Goal: Task Accomplishment & Management: Complete application form

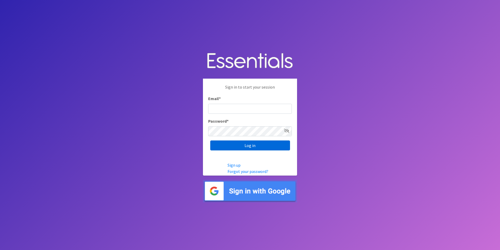
type input "[PERSON_NAME][EMAIL_ADDRESS][PERSON_NAME][PERSON_NAME][DOMAIN_NAME]"
click at [250, 144] on input "Log in" at bounding box center [250, 145] width 80 height 10
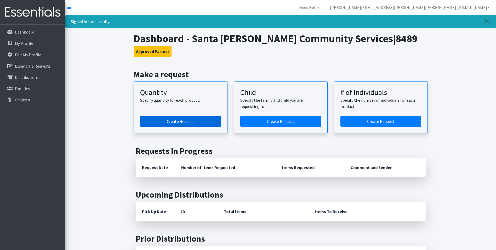
click at [180, 122] on link "Create Request" at bounding box center [180, 121] width 81 height 11
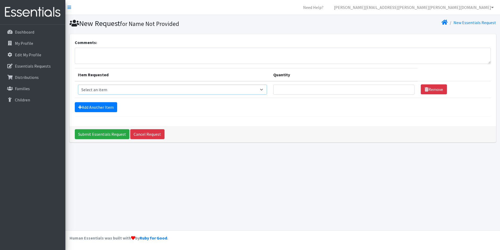
click at [266, 89] on select "Select an item F&D Men L/XL (38-50in waist) x48 F&D Men S/M (28-40in waist) x56…" at bounding box center [172, 90] width 189 height 10
select select "1222"
click at [78, 85] on select "Select an item F&D Men L/XL (38-50in waist) x48 F&D Men S/M (28-40in waist) x56…" at bounding box center [172, 90] width 189 height 10
click at [282, 89] on input "Quantity" at bounding box center [344, 90] width 142 height 10
type input "250"
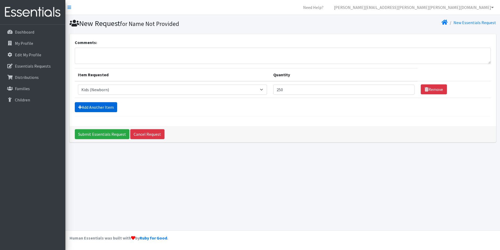
click at [83, 106] on link "Add Another Item" at bounding box center [96, 107] width 42 height 10
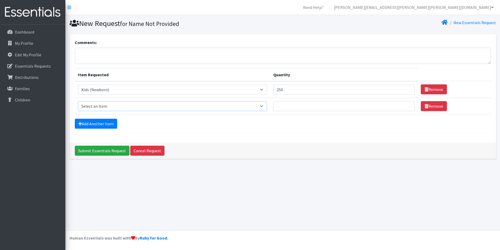
drag, startPoint x: 264, startPoint y: 107, endPoint x: 260, endPoint y: 107, distance: 3.7
click at [263, 107] on select "Select an item F&D Men L/XL (38-50in waist) x48 F&D Men S/M (28-40in waist) x56…" at bounding box center [172, 106] width 189 height 10
select select "1201"
click at [78, 101] on select "Select an item F&D Men L/XL (38-50in waist) x48 F&D Men S/M (28-40in waist) x56…" at bounding box center [172, 106] width 189 height 10
click at [285, 107] on input "Quantity" at bounding box center [344, 106] width 142 height 10
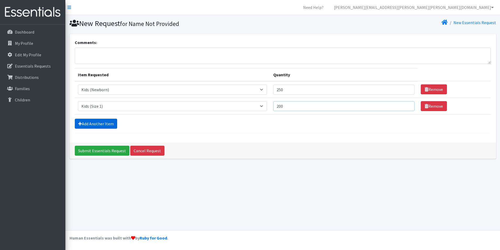
type input "200"
click at [91, 123] on link "Add Another Item" at bounding box center [96, 124] width 42 height 10
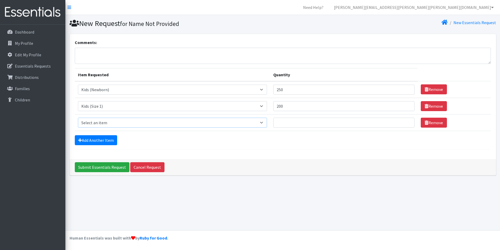
click at [91, 120] on select "Select an item F&D Men L/XL (38-50in waist) x48 F&D Men S/M (28-40in waist) x56…" at bounding box center [172, 122] width 189 height 10
select select "1202"
click at [78, 117] on select "Select an item F&D Men L/XL (38-50in waist) x48 F&D Men S/M (28-40in waist) x56…" at bounding box center [172, 122] width 189 height 10
click at [282, 122] on input "Quantity" at bounding box center [344, 122] width 142 height 10
type input "550"
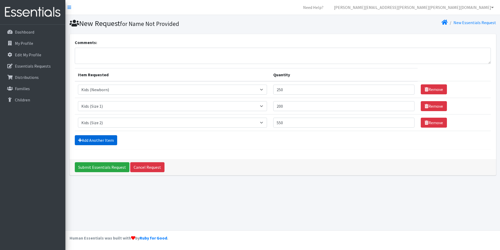
click at [87, 139] on link "Add Another Item" at bounding box center [96, 140] width 42 height 10
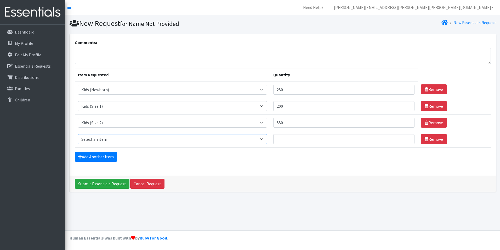
click at [85, 137] on select "Select an item F&D Men L/XL (38-50in waist) x48 F&D Men S/M (28-40in waist) x56…" at bounding box center [172, 139] width 189 height 10
select select "1221"
click at [78, 134] on select "Select an item F&D Men L/XL (38-50in waist) x48 F&D Men S/M (28-40in waist) x56…" at bounding box center [172, 139] width 189 height 10
click at [285, 140] on input "Quantity" at bounding box center [344, 139] width 142 height 10
type input "1450"
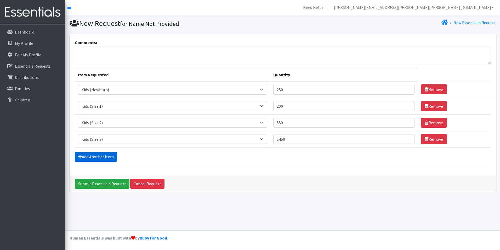
click at [105, 156] on link "Add Another Item" at bounding box center [96, 156] width 42 height 10
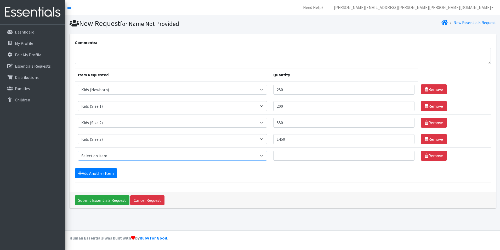
click at [93, 155] on select "Select an item F&D Men L/XL (38-50in waist) x48 F&D Men S/M (28-40in waist) x56…" at bounding box center [172, 155] width 189 height 10
click at [78, 150] on select "Select an item F&D Men L/XL (38-50in waist) x48 F&D Men S/M (28-40in waist) x56…" at bounding box center [172, 155] width 189 height 10
click at [96, 154] on select "Select an item F&D Men L/XL (38-50in waist) x48 F&D Men S/M (28-40in waist) x56…" at bounding box center [172, 155] width 189 height 10
select select "1213"
click at [78, 150] on select "Select an item F&D Men L/XL (38-50in waist) x48 F&D Men S/M (28-40in waist) x56…" at bounding box center [172, 155] width 189 height 10
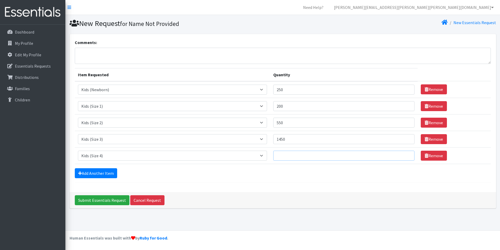
click at [290, 158] on input "Quantity" at bounding box center [344, 155] width 142 height 10
type input "1050"
click at [95, 172] on link "Add Another Item" at bounding box center [96, 173] width 42 height 10
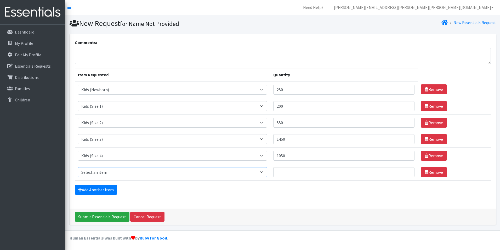
click at [92, 172] on select "Select an item F&D Men L/XL (38-50in waist) x48 F&D Men S/M (28-40in waist) x56…" at bounding box center [172, 172] width 189 height 10
select select "1214"
click at [78, 167] on select "Select an item F&D Men L/XL (38-50in waist) x48 F&D Men S/M (28-40in waist) x56…" at bounding box center [172, 172] width 189 height 10
click at [287, 172] on input "Quantity" at bounding box center [344, 172] width 142 height 10
type input "1350"
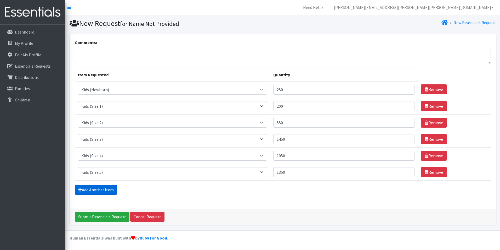
click at [83, 187] on link "Add Another Item" at bounding box center [96, 189] width 42 height 10
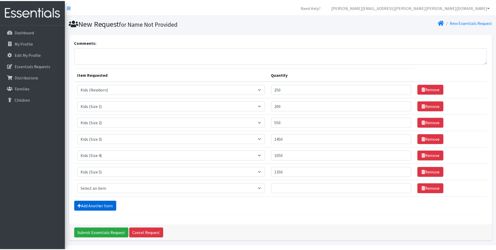
scroll to position [15, 0]
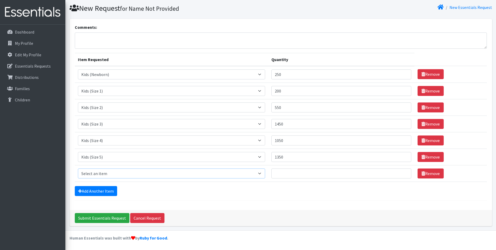
click at [94, 172] on select "Select an item F&D Men L/XL (38-50in waist) x48 F&D Men S/M (28-40in waist) x56…" at bounding box center [171, 173] width 187 height 10
select select "1216"
click at [78, 168] on select "Select an item F&D Men L/XL (38-50in waist) x48 F&D Men S/M (28-40in waist) x56…" at bounding box center [171, 173] width 187 height 10
click at [283, 173] on input "Quantity" at bounding box center [342, 173] width 140 height 10
type input "3600"
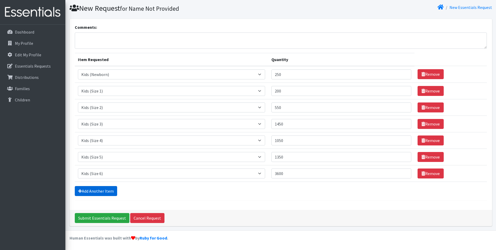
click at [93, 188] on link "Add Another Item" at bounding box center [96, 191] width 42 height 10
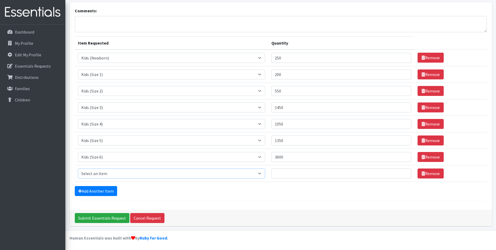
click at [89, 174] on select "Select an item F&D Men L/XL (38-50in waist) x48 F&D Men S/M (28-40in waist) x56…" at bounding box center [171, 173] width 187 height 10
select select "15347"
click at [78, 168] on select "Select an item F&D Men L/XL (38-50in waist) x48 F&D Men S/M (28-40in waist) x56…" at bounding box center [171, 173] width 187 height 10
click at [283, 173] on input "Quantity" at bounding box center [342, 173] width 140 height 10
type input "70"
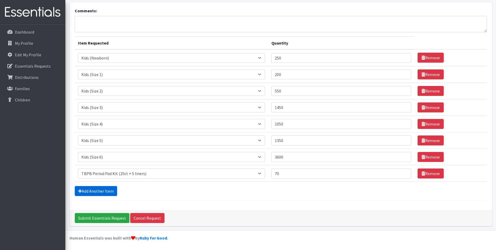
click at [91, 192] on link "Add Another Item" at bounding box center [96, 191] width 42 height 10
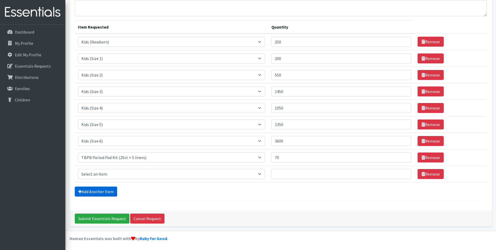
scroll to position [48, 0]
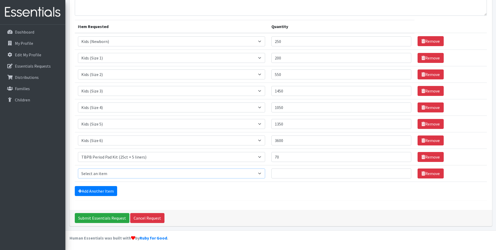
click at [93, 174] on select "Select an item F&D Men L/XL (38-50in waist) x48 F&D Men S/M (28-40in waist) x56…" at bounding box center [171, 173] width 187 height 10
select select "15348"
click at [78, 168] on select "Select an item F&D Men L/XL (38-50in waist) x48 F&D Men S/M (28-40in waist) x56…" at bounding box center [171, 173] width 187 height 10
click at [278, 173] on input "Quantity" at bounding box center [342, 173] width 140 height 10
type input "8"
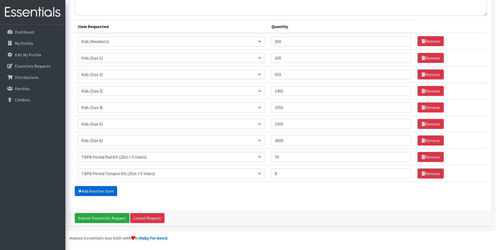
click at [89, 190] on link "Add Another Item" at bounding box center [96, 191] width 42 height 10
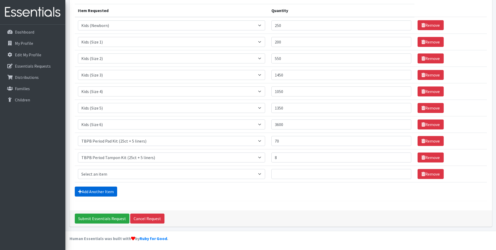
scroll to position [65, 0]
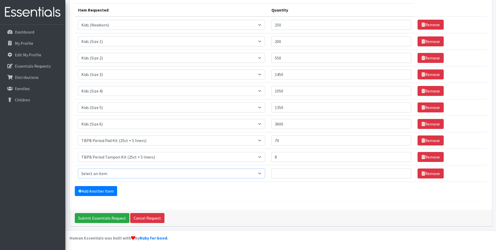
click at [111, 173] on select "Select an item F&D Men L/XL (38-50in waist) x48 F&D Men S/M (28-40in waist) x56…" at bounding box center [171, 173] width 187 height 10
select select "15511"
click at [78, 168] on select "Select an item F&D Men L/XL (38-50in waist) x48 F&D Men S/M (28-40in waist) x56…" at bounding box center [171, 173] width 187 height 10
click at [281, 174] on input "Quantity" at bounding box center [342, 173] width 140 height 10
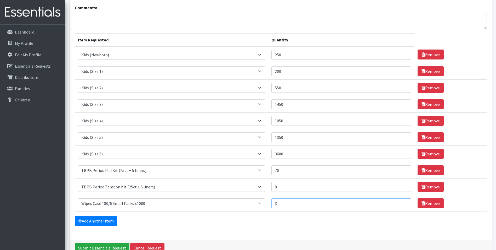
scroll to position [0, 0]
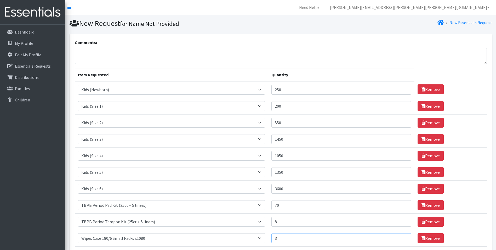
type input "3"
click at [83, 54] on textarea "Comments:" at bounding box center [281, 56] width 412 height 16
type textarea "t"
click at [209, 54] on textarea "Thank you for lifting up our clients in their need. Thanks for all you do!! We …" at bounding box center [281, 56] width 412 height 16
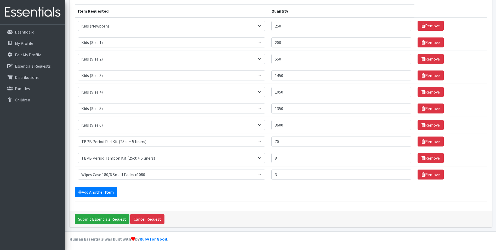
scroll to position [65, 0]
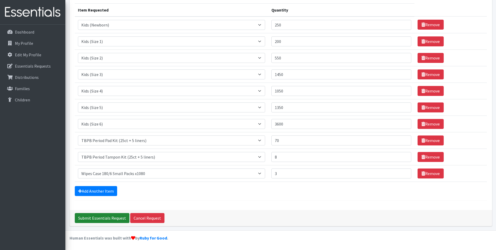
type textarea "Thank you for lifting up our clients in their need. Thanks for all you do!! San…"
click at [98, 218] on input "Submit Essentials Request" at bounding box center [102, 218] width 55 height 10
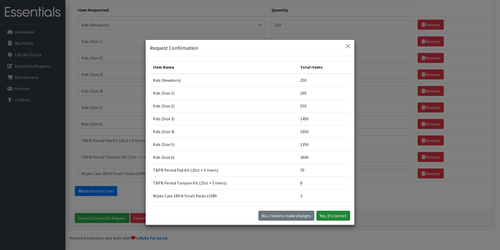
drag, startPoint x: 338, startPoint y: 216, endPoint x: 341, endPoint y: 215, distance: 2.7
click at [340, 214] on button "Yes, it's correct" at bounding box center [334, 215] width 34 height 10
